Goal: Entertainment & Leisure: Consume media (video, audio)

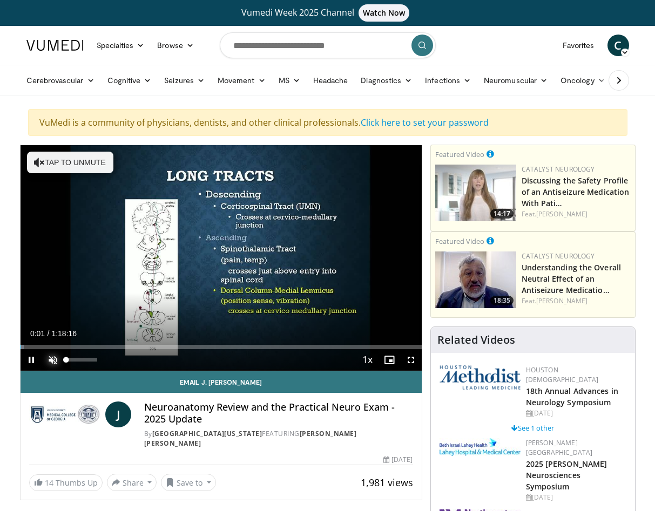
click at [50, 361] on span "Video Player" at bounding box center [53, 360] width 22 height 22
click at [32, 361] on span "Video Player" at bounding box center [32, 360] width 22 height 22
